Goal: Task Accomplishment & Management: Manage account settings

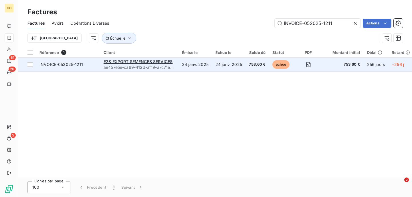
click at [192, 68] on td "24 janv. 2025" at bounding box center [196, 65] width 34 height 14
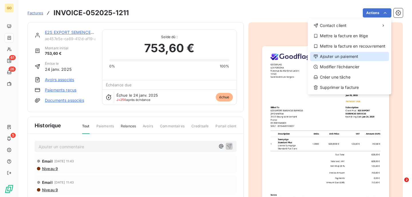
click at [335, 55] on div "Ajouter un paiement" at bounding box center [349, 56] width 79 height 9
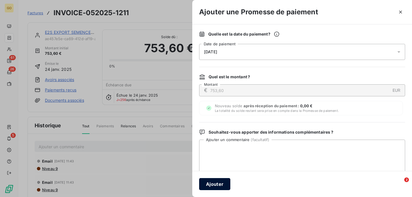
click at [210, 185] on button "Ajouter" at bounding box center [214, 184] width 31 height 12
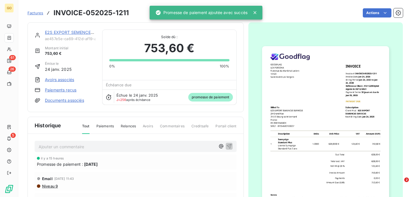
click at [37, 16] on div "Factures INVOICE-052025-1211" at bounding box center [77, 13] width 101 height 10
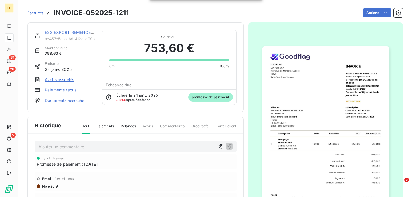
click at [36, 13] on span "Factures" at bounding box center [35, 13] width 16 height 5
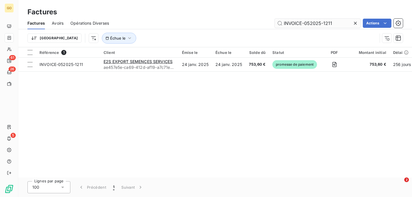
click at [300, 21] on input "INVOICE-052025-1211" at bounding box center [318, 23] width 86 height 9
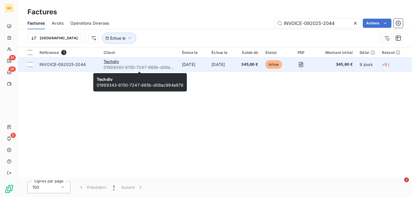
type input "INVOICE-092025-2044"
click at [166, 68] on span "01999343-6150-7247-865b-d08ac994e978" at bounding box center [140, 67] width 72 height 6
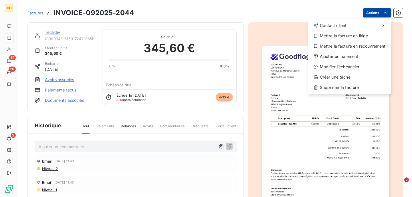
click at [370, 16] on html "GO 61 26 5 Factures INVOICE-092025-2044 Actions Contact client Mettre la factur…" at bounding box center [206, 98] width 412 height 197
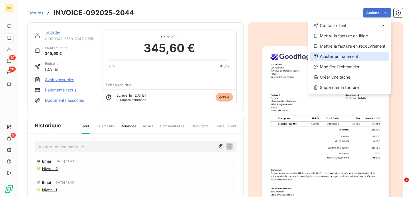
click at [333, 54] on div "Ajouter un paiement" at bounding box center [349, 56] width 79 height 9
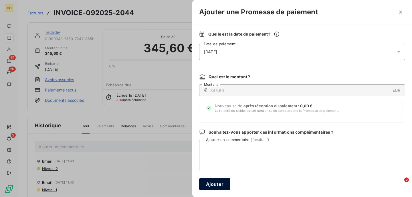
click at [214, 185] on button "Ajouter" at bounding box center [214, 184] width 31 height 12
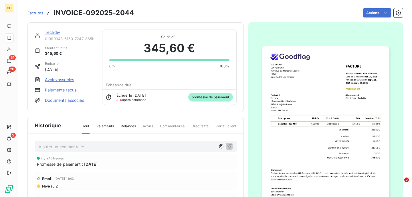
click at [39, 14] on span "Factures" at bounding box center [35, 13] width 16 height 5
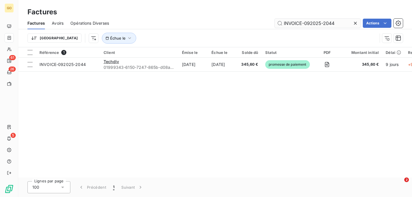
click at [306, 23] on input "INVOICE-092025-2044" at bounding box center [318, 23] width 86 height 9
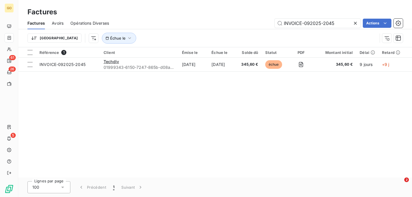
type input "INVOICE-092025-2045"
click at [238, 63] on td "[DATE]" at bounding box center [223, 65] width 30 height 14
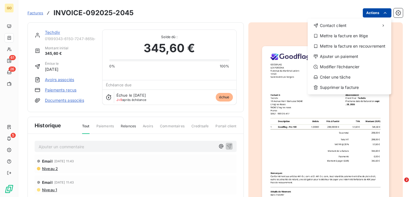
click at [378, 12] on html "GO 61 26 5 Factures INVOICE-092025-2045 Actions Contact client Mettre la factur…" at bounding box center [206, 98] width 412 height 197
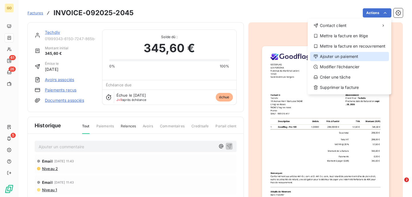
click at [334, 56] on div "Ajouter un paiement" at bounding box center [349, 56] width 79 height 9
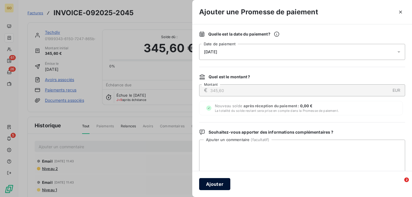
click at [223, 185] on button "Ajouter" at bounding box center [214, 184] width 31 height 12
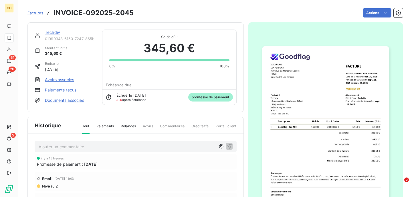
click at [39, 16] on link "Factures" at bounding box center [35, 13] width 16 height 6
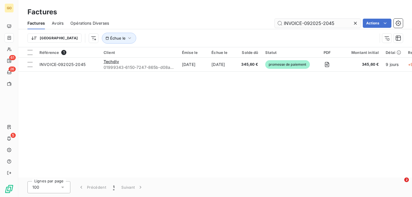
click at [315, 24] on input "INVOICE-092025-2045" at bounding box center [318, 23] width 86 height 9
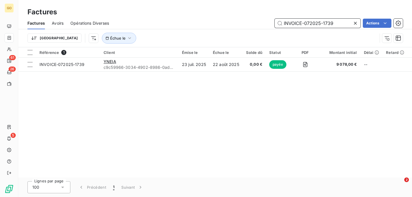
click at [316, 22] on input "INVOICE-072025-1739" at bounding box center [318, 23] width 86 height 9
paste input "42025-1173"
click at [295, 25] on input "INVOICE-042025-1173" at bounding box center [318, 23] width 86 height 9
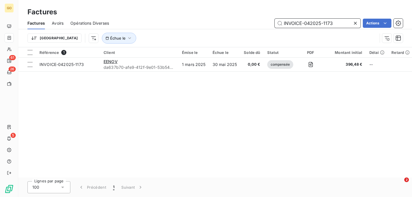
click at [295, 25] on input "INVOICE-042025-1173" at bounding box center [318, 23] width 86 height 9
paste input "82025-1806"
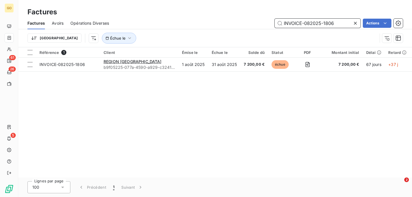
type input "INVOICE-082025-1806"
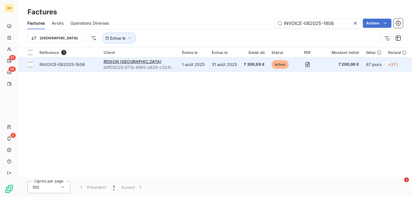
click at [207, 68] on td "1 août 2025" at bounding box center [194, 65] width 30 height 14
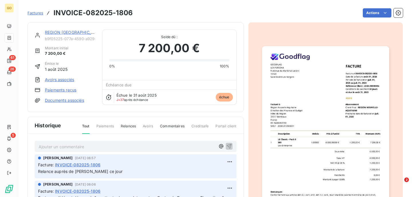
click at [132, 126] on span "Relances" at bounding box center [128, 128] width 15 height 10
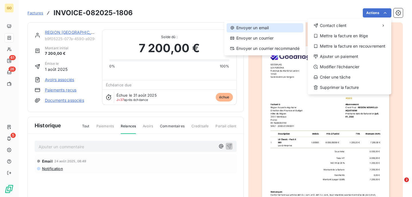
click at [286, 25] on div "Envoyer un email" at bounding box center [265, 27] width 77 height 9
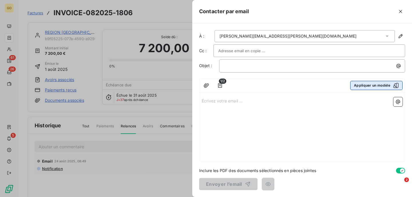
click at [396, 84] on icon "button" at bounding box center [397, 85] width 6 height 6
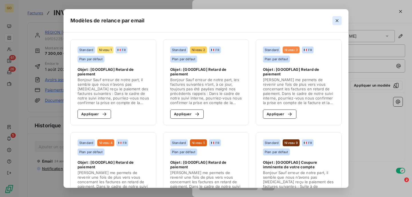
click at [338, 18] on icon "button" at bounding box center [338, 21] width 6 height 6
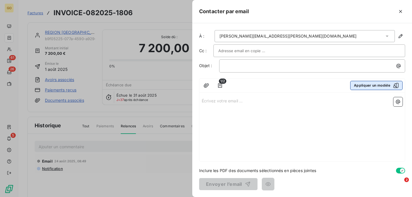
click at [398, 85] on icon "button" at bounding box center [397, 85] width 6 height 6
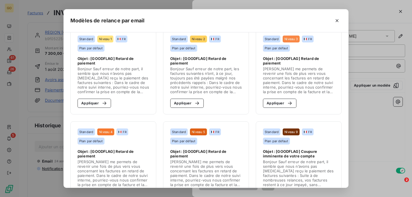
scroll to position [37, 0]
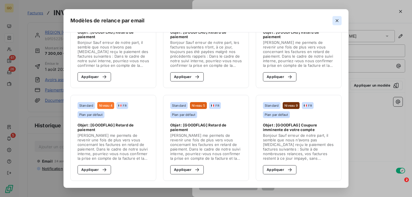
click at [336, 19] on icon "button" at bounding box center [338, 21] width 6 height 6
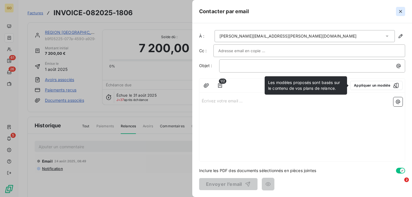
click at [400, 11] on icon "button" at bounding box center [401, 12] width 6 height 6
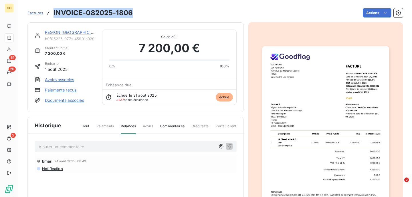
drag, startPoint x: 131, startPoint y: 12, endPoint x: 50, endPoint y: 10, distance: 81.4
click at [50, 10] on div "Factures INVOICE-082025-1806" at bounding box center [79, 13] width 105 height 10
copy h3 "INVOICE-082025-1806"
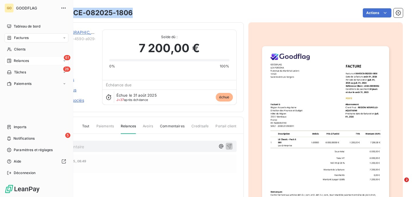
click at [19, 60] on span "Relances" at bounding box center [21, 60] width 15 height 5
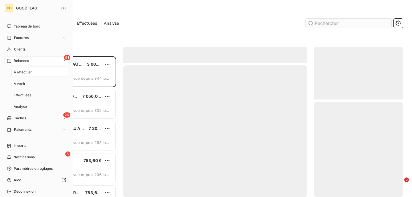
scroll to position [141, 89]
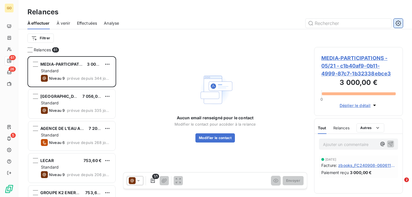
click at [398, 25] on icon "button" at bounding box center [399, 23] width 6 height 6
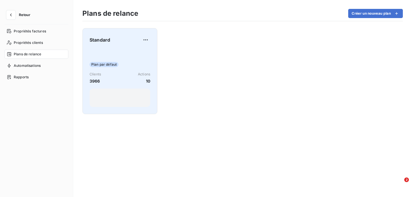
click at [107, 55] on div "Plan par défaut Clients 3966 Actions 10" at bounding box center [120, 78] width 61 height 58
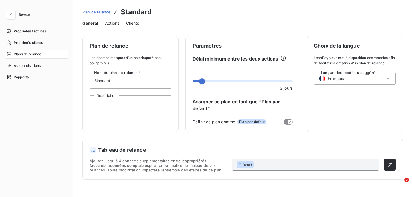
click at [110, 27] on div "Actions" at bounding box center [112, 23] width 14 height 12
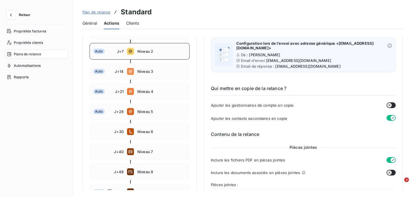
scroll to position [103, 0]
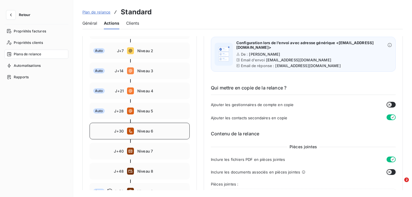
click at [169, 130] on span "Niveau 6" at bounding box center [161, 131] width 49 height 5
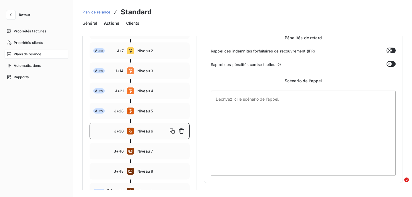
scroll to position [119, 0]
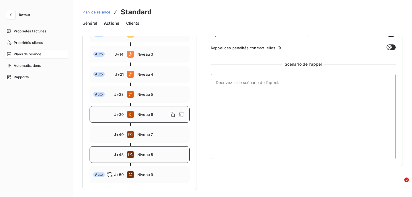
click at [160, 154] on span "Niveau 8" at bounding box center [161, 154] width 49 height 5
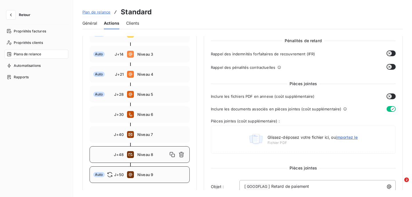
click at [154, 176] on span "Niveau 9" at bounding box center [161, 174] width 49 height 5
type input "50"
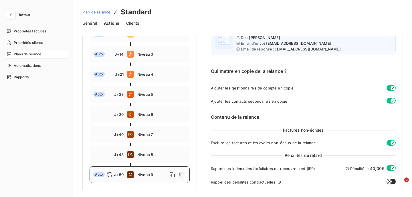
click at [29, 14] on span "Retour" at bounding box center [24, 14] width 11 height 3
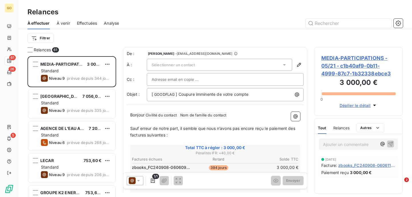
scroll to position [141, 89]
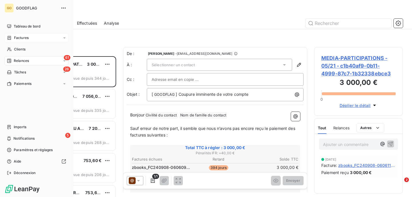
click at [25, 38] on span "Factures" at bounding box center [21, 37] width 15 height 5
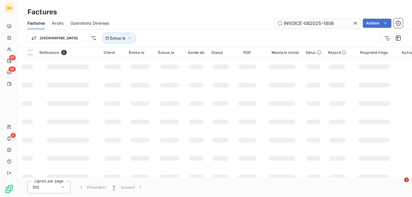
click at [306, 22] on input "INVOICE-082025-1806" at bounding box center [318, 23] width 86 height 9
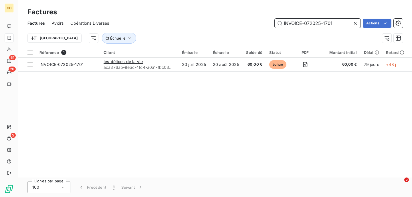
drag, startPoint x: 337, startPoint y: 24, endPoint x: 275, endPoint y: 25, distance: 62.2
click at [275, 25] on input "INVOICE-072025-1701" at bounding box center [318, 23] width 86 height 9
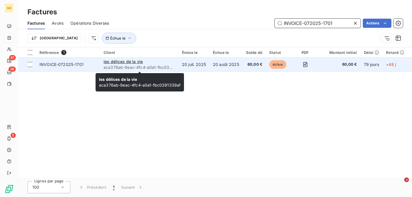
type input "INVOICE-072025-1701"
click at [157, 67] on span "aca376ab-9eac-4fc4-a0a1-fbc0391339af" at bounding box center [140, 67] width 72 height 6
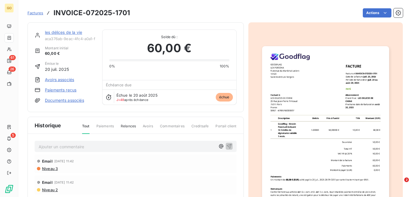
click at [60, 33] on link "les délices de la vie" at bounding box center [63, 32] width 37 height 5
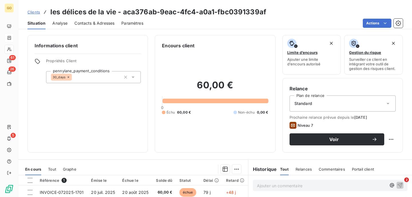
click at [98, 23] on span "Contacts & Adresses" at bounding box center [94, 23] width 40 height 6
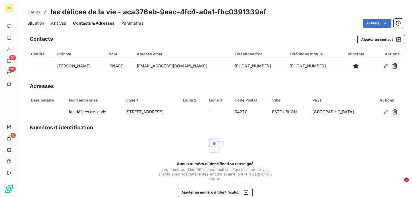
click at [33, 23] on span "Situation" at bounding box center [35, 23] width 17 height 6
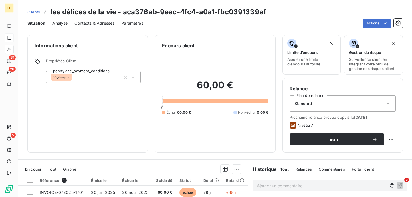
scroll to position [38, 0]
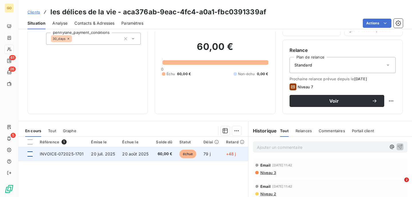
click at [31, 154] on div at bounding box center [29, 153] width 5 height 5
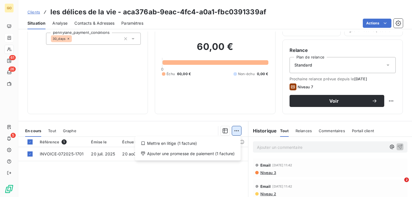
click at [237, 132] on html "GO 61 26 5 Clients les délices de la vie - aca376ab-9eac-4fc4-a0a1-fbc0391339af…" at bounding box center [206, 98] width 412 height 197
click at [196, 171] on html "GO 61 26 5 Clients les délices de la vie - aca376ab-9eac-4fc4-a0a1-fbc0391339af…" at bounding box center [206, 98] width 412 height 197
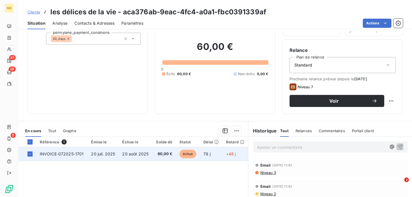
click at [71, 154] on span "INVOICE-072025-1701" at bounding box center [62, 153] width 44 height 5
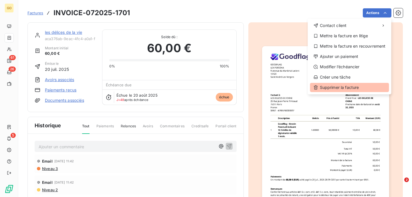
click at [343, 87] on div "Supprimer la facture" at bounding box center [349, 87] width 79 height 9
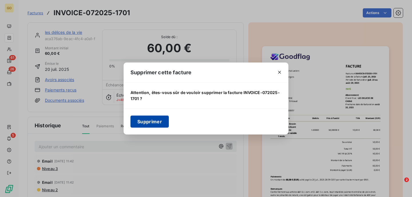
click at [146, 119] on button "Supprimer" at bounding box center [150, 121] width 38 height 12
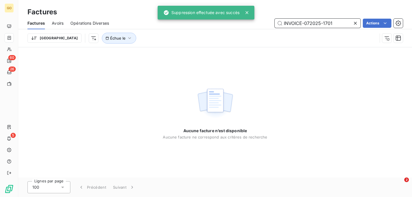
click at [313, 26] on input "INVOICE-072025-1701" at bounding box center [318, 23] width 86 height 9
paste input "82025-1889"
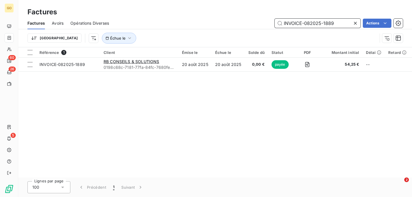
drag, startPoint x: 286, startPoint y: 23, endPoint x: 346, endPoint y: 22, distance: 59.9
click at [346, 22] on input "INVOICE-082025-1889" at bounding box center [318, 23] width 86 height 9
paste input "42025-1180"
drag, startPoint x: 343, startPoint y: 22, endPoint x: 270, endPoint y: 23, distance: 73.0
click at [270, 23] on div "INVOICE-042025-1180 Actions" at bounding box center [259, 23] width 287 height 9
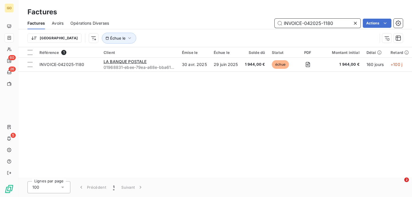
paste input "92025-2009"
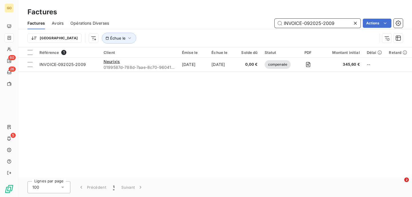
click at [327, 22] on input "INVOICE-092025-2009" at bounding box center [318, 23] width 86 height 9
paste input "1990"
type input "INVOICE-092025-1990"
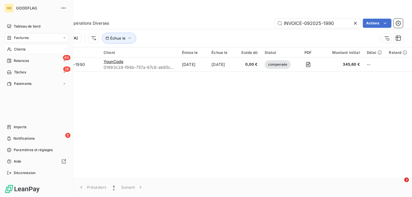
click at [25, 50] on span "Clients" at bounding box center [19, 49] width 11 height 5
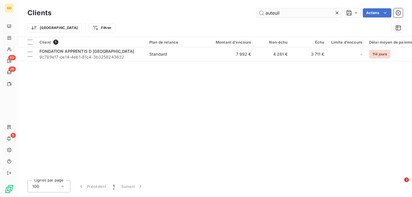
click at [291, 14] on input "auteuil" at bounding box center [300, 12] width 86 height 9
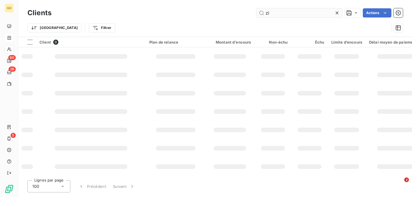
type input "z"
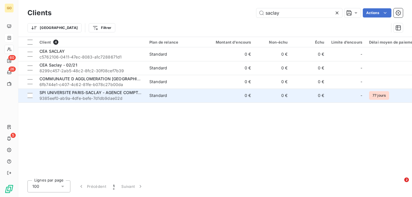
type input "saclay"
click at [88, 93] on span "SPI UNIVERSITE PARIS-SACLAY - AGENCE COMPTABLE" at bounding box center [94, 92] width 109 height 5
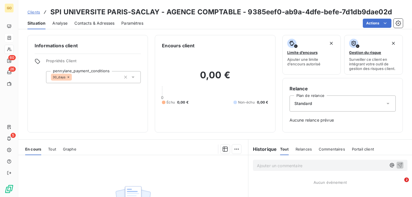
click at [105, 28] on div "Contacts & Adresses" at bounding box center [94, 23] width 40 height 12
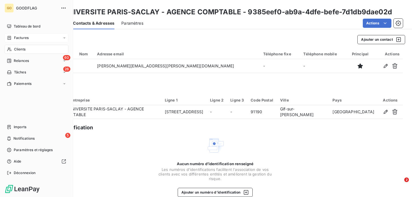
click at [20, 38] on span "Factures" at bounding box center [21, 37] width 15 height 5
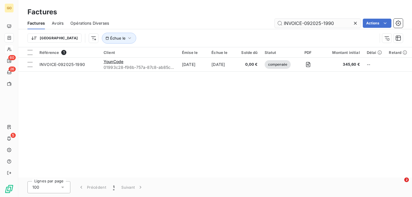
click at [336, 23] on input "INVOICE-092025-1990" at bounding box center [318, 23] width 86 height 9
type input "INVOICE-092025-2009"
